Goal: Share content: Share content

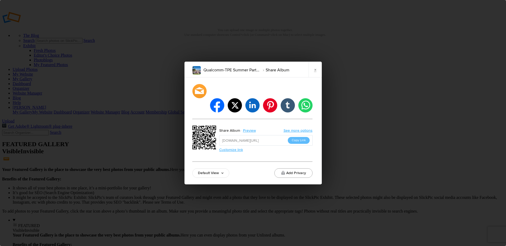
click at [300, 168] on button "Add Privacy" at bounding box center [293, 172] width 38 height 9
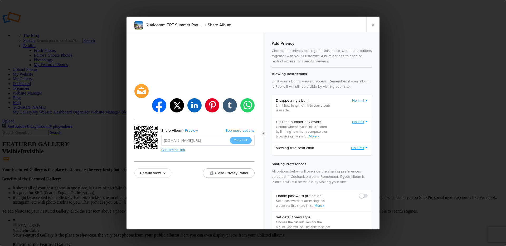
checkbox input "true"
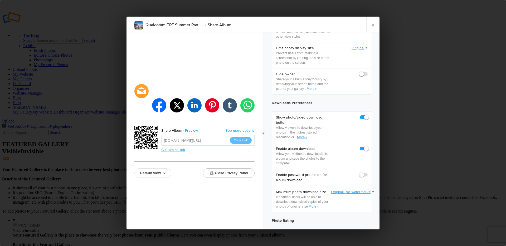
scroll to position [215, 0]
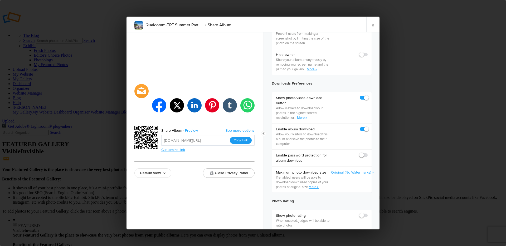
click at [239, 137] on button "Copy Link" at bounding box center [241, 140] width 22 height 7
